Goal: Use online tool/utility: Utilize a website feature to perform a specific function

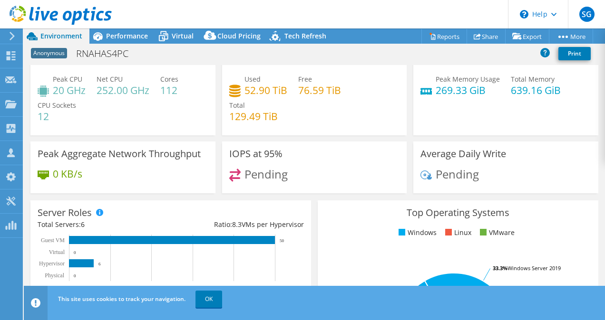
scroll to position [13, 0]
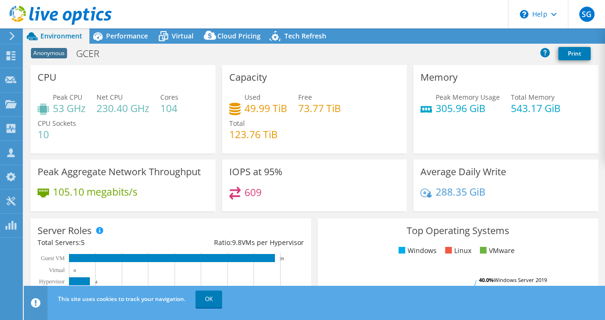
radio input "true"
radio input "false"
select select "USD"
click at [141, 139] on div "Peak CPU 53 GHz Net CPU 230.40 GHz Cores 104 CPU Sockets 10" at bounding box center [123, 120] width 171 height 57
